Goal: Task Accomplishment & Management: Use online tool/utility

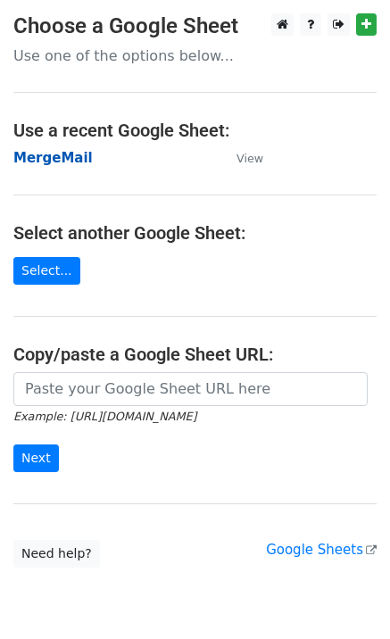
click at [62, 164] on strong "MergeMail" at bounding box center [52, 158] width 79 height 16
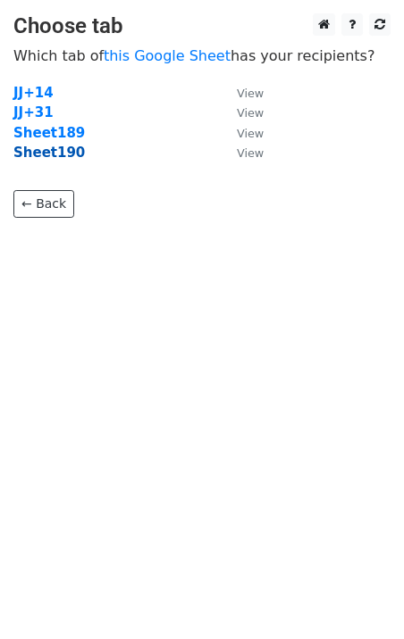
click at [65, 160] on strong "Sheet190" at bounding box center [48, 153] width 71 height 16
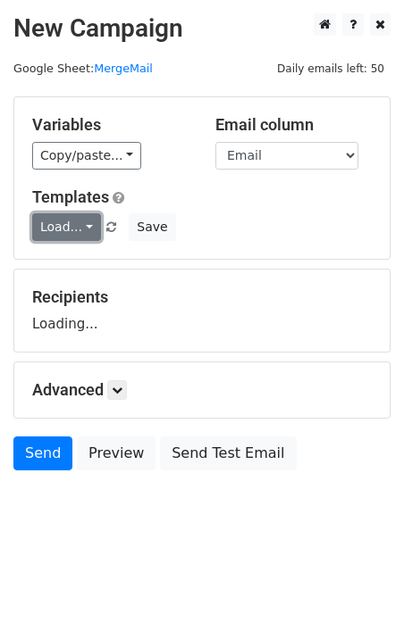
click at [68, 222] on link "Load..." at bounding box center [66, 227] width 69 height 28
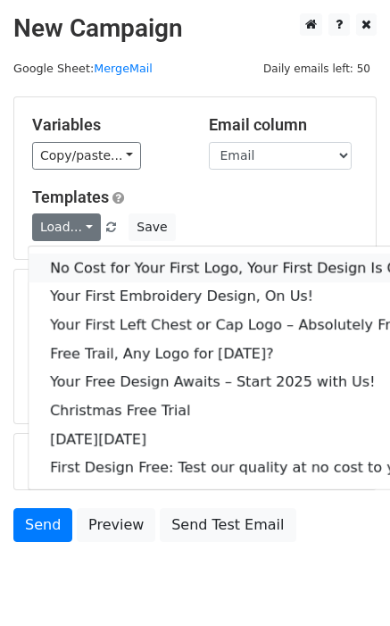
click at [101, 262] on link "No Cost for Your First Logo, Your First Design Is On Us!" at bounding box center [243, 268] width 429 height 29
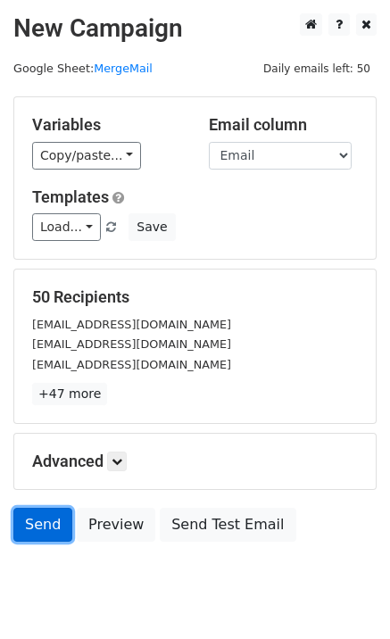
click at [42, 524] on link "Send" at bounding box center [42, 525] width 59 height 34
